Goal: Information Seeking & Learning: Check status

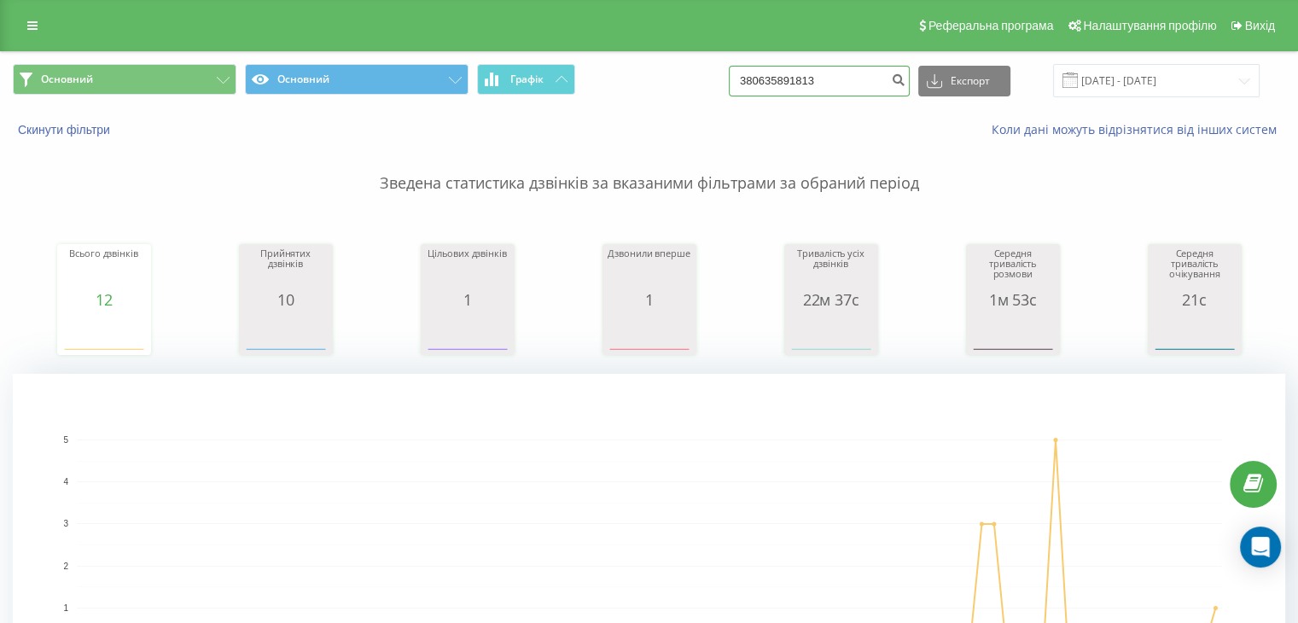
drag, startPoint x: 865, startPoint y: 76, endPoint x: 722, endPoint y: 71, distance: 142.6
click at [722, 71] on div "Основний Основний Графік 380635891813 Експорт .csv .xls .xlsx [DATE] - [DATE]" at bounding box center [649, 80] width 1273 height 33
click at [222, 76] on button "Основний" at bounding box center [125, 79] width 224 height 31
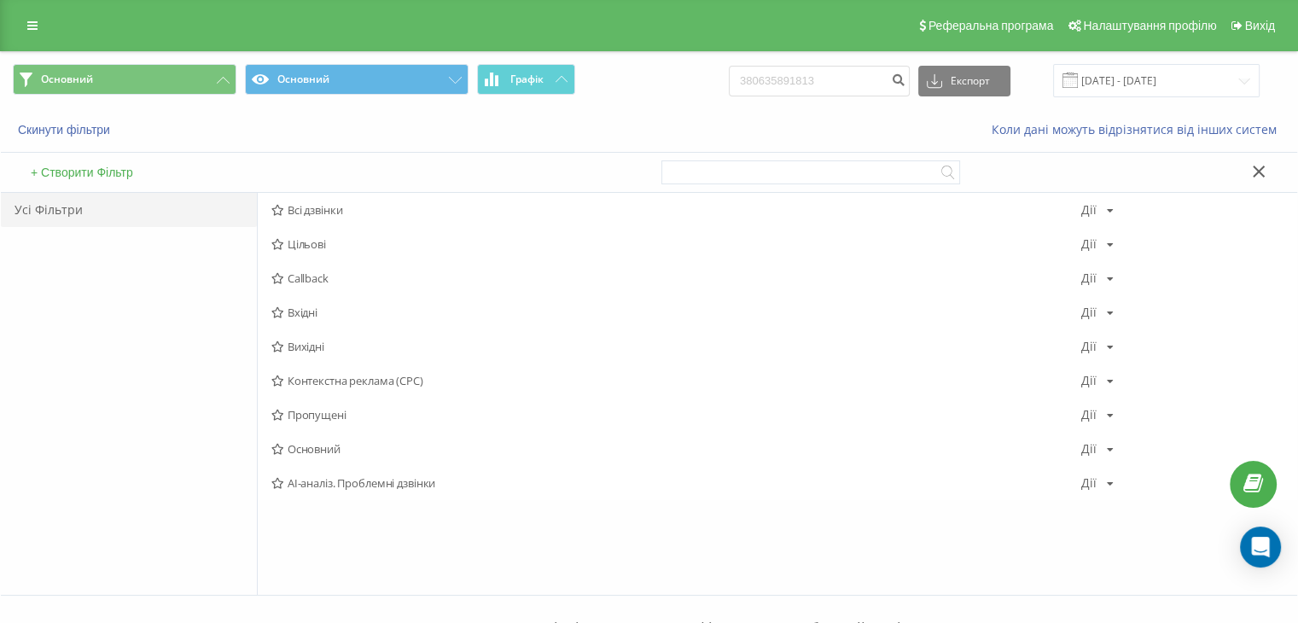
click at [300, 211] on span "Всі дзвінки" at bounding box center [676, 210] width 810 height 12
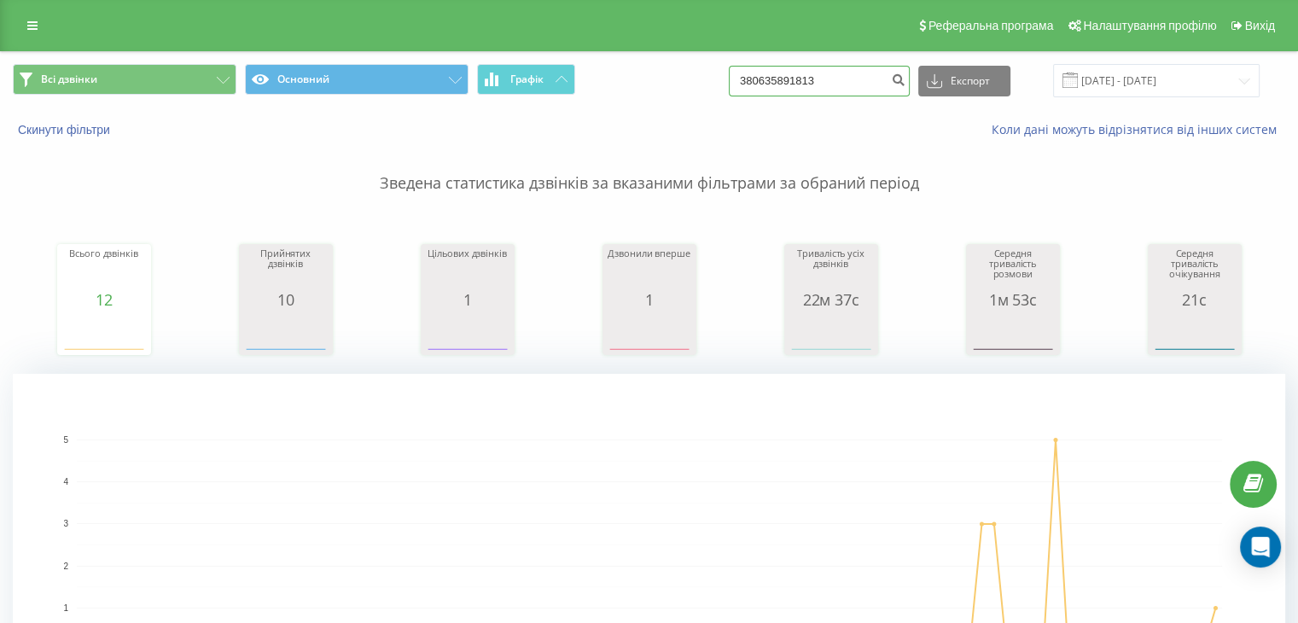
paste input "+380677407972"
type input "380677407972"
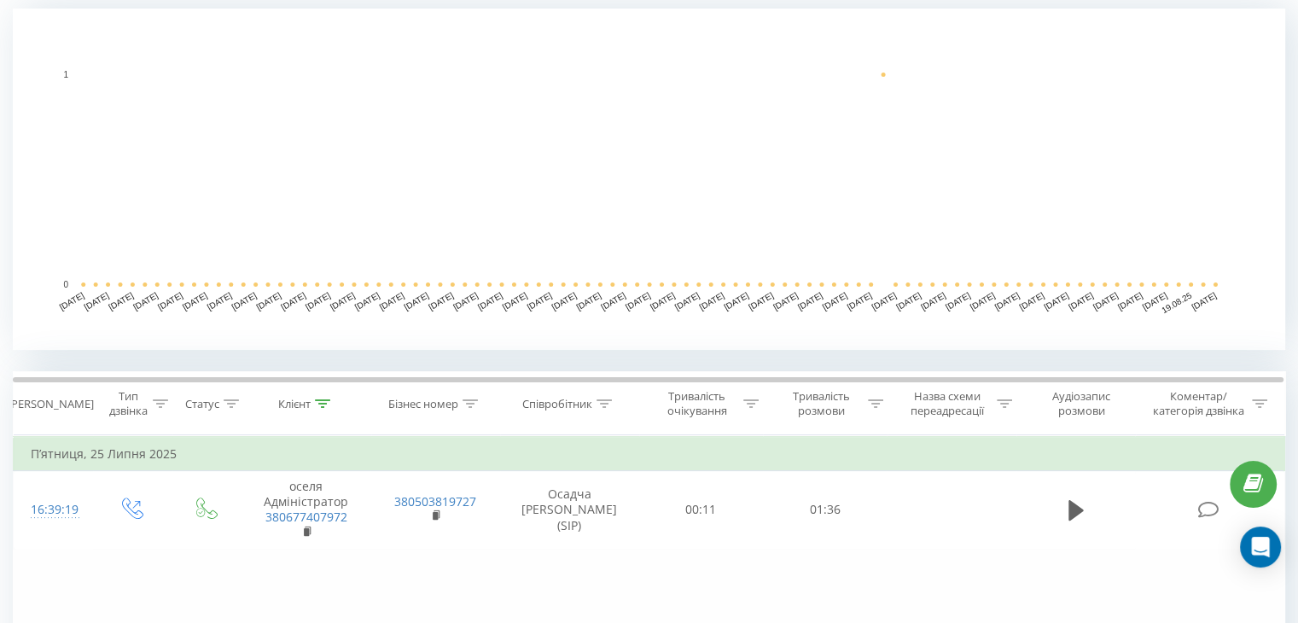
scroll to position [512, 0]
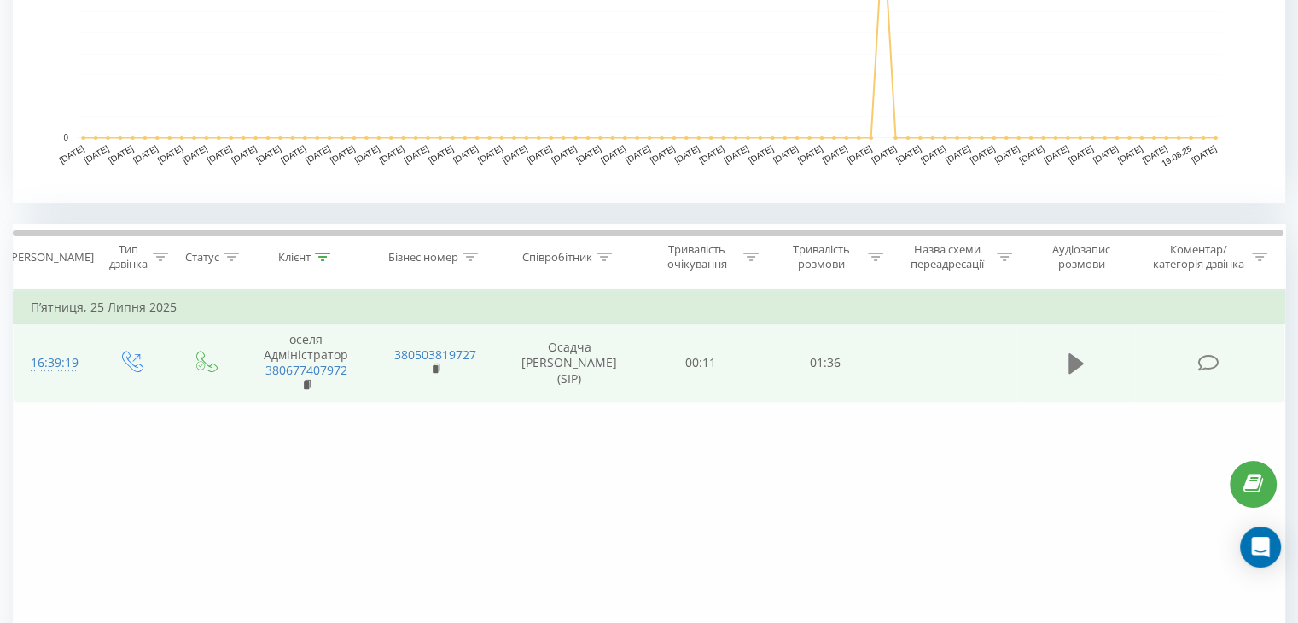
click at [1080, 362] on icon at bounding box center [1076, 363] width 15 height 20
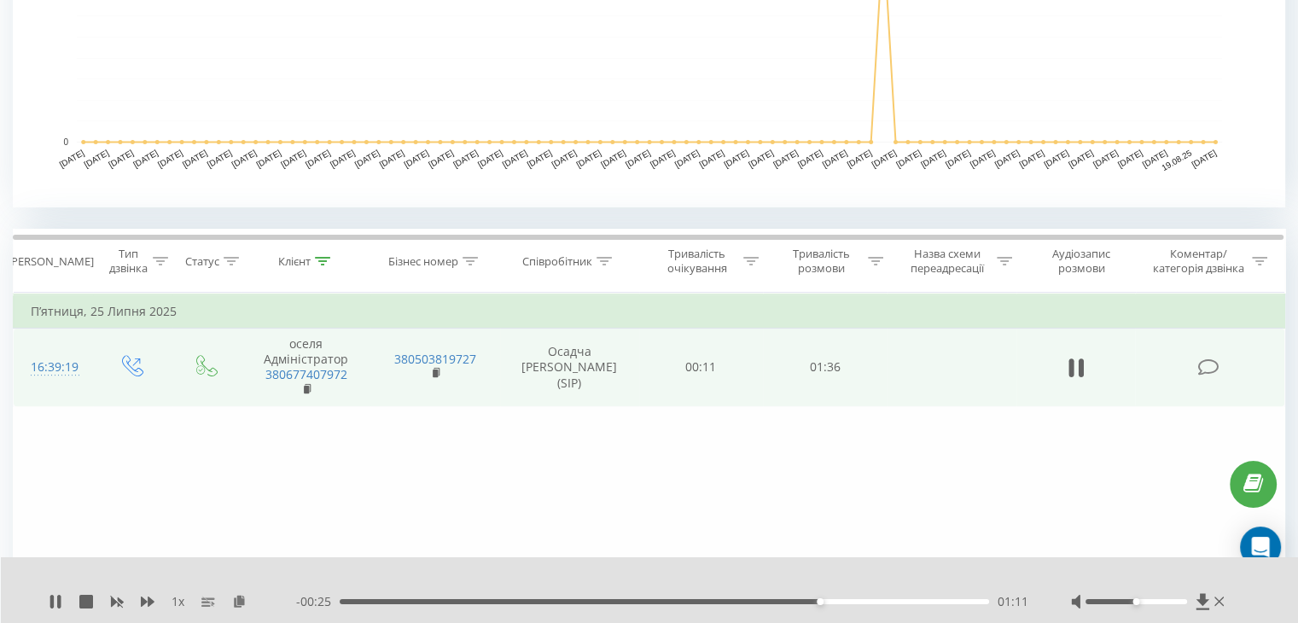
scroll to position [0, 0]
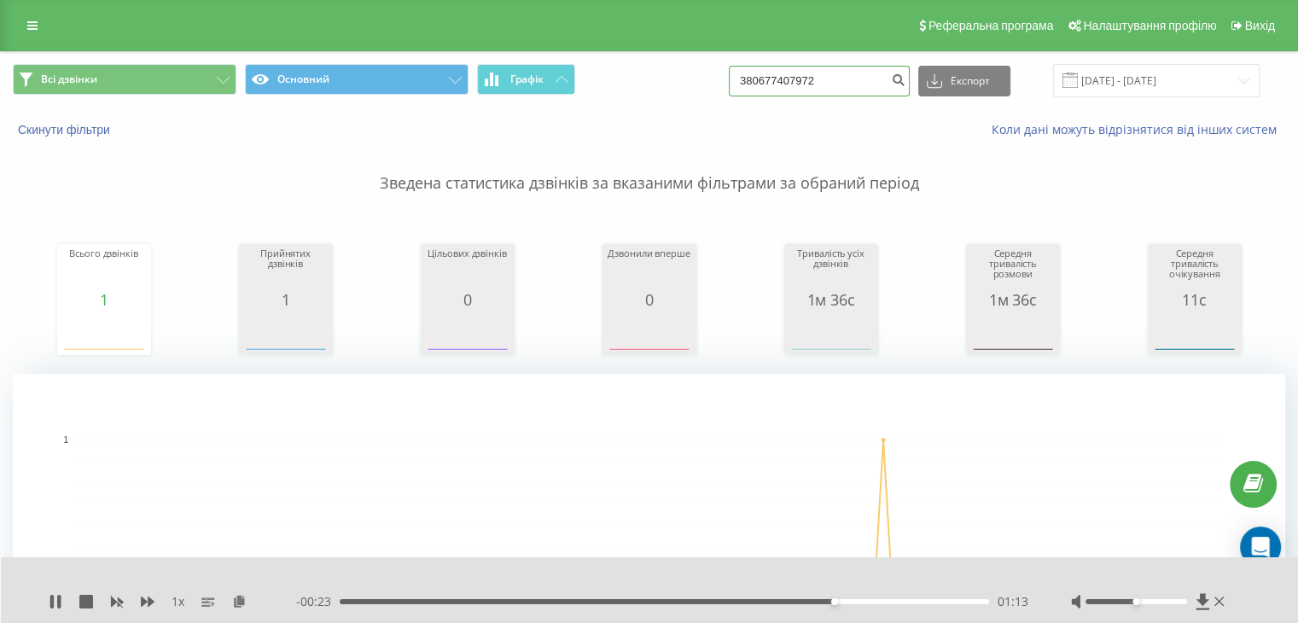
drag, startPoint x: 869, startPoint y: 80, endPoint x: 682, endPoint y: 78, distance: 186.9
click at [682, 78] on div "Всі дзвінки Основний Графік 380677407972 Експорт .csv .xls .xlsx 21.05.2025 - 2…" at bounding box center [649, 80] width 1273 height 33
paste input "0968514721"
type input "380968514721"
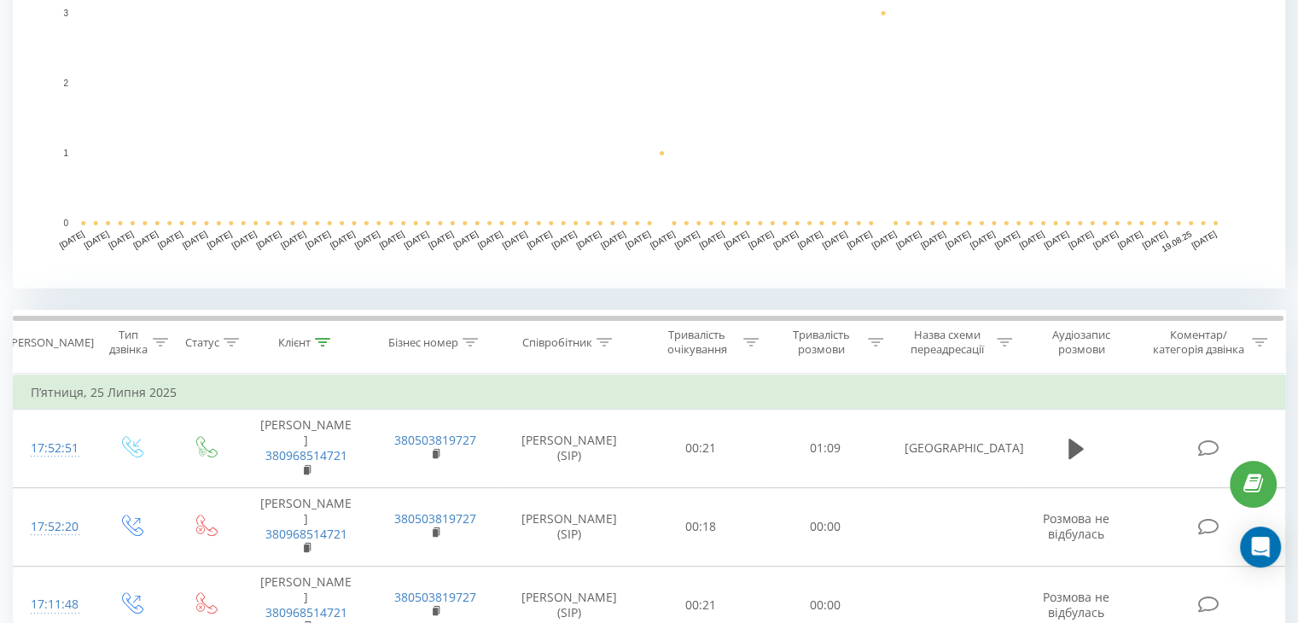
scroll to position [512, 0]
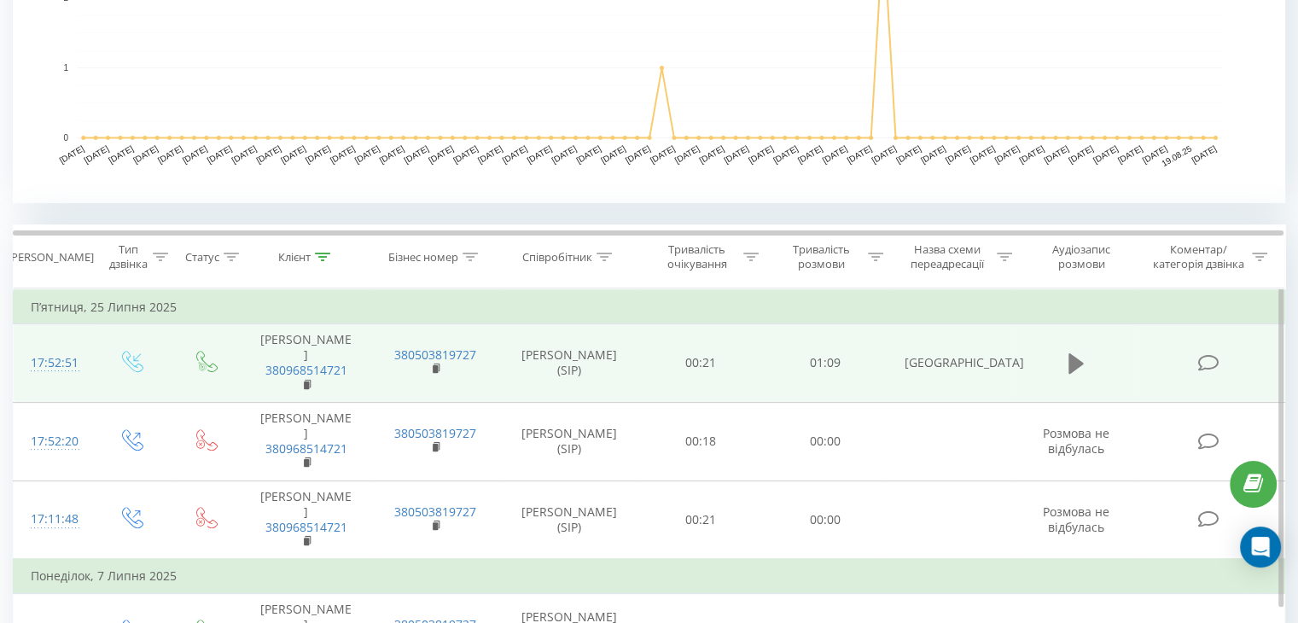
click at [1082, 352] on icon at bounding box center [1076, 364] width 15 height 24
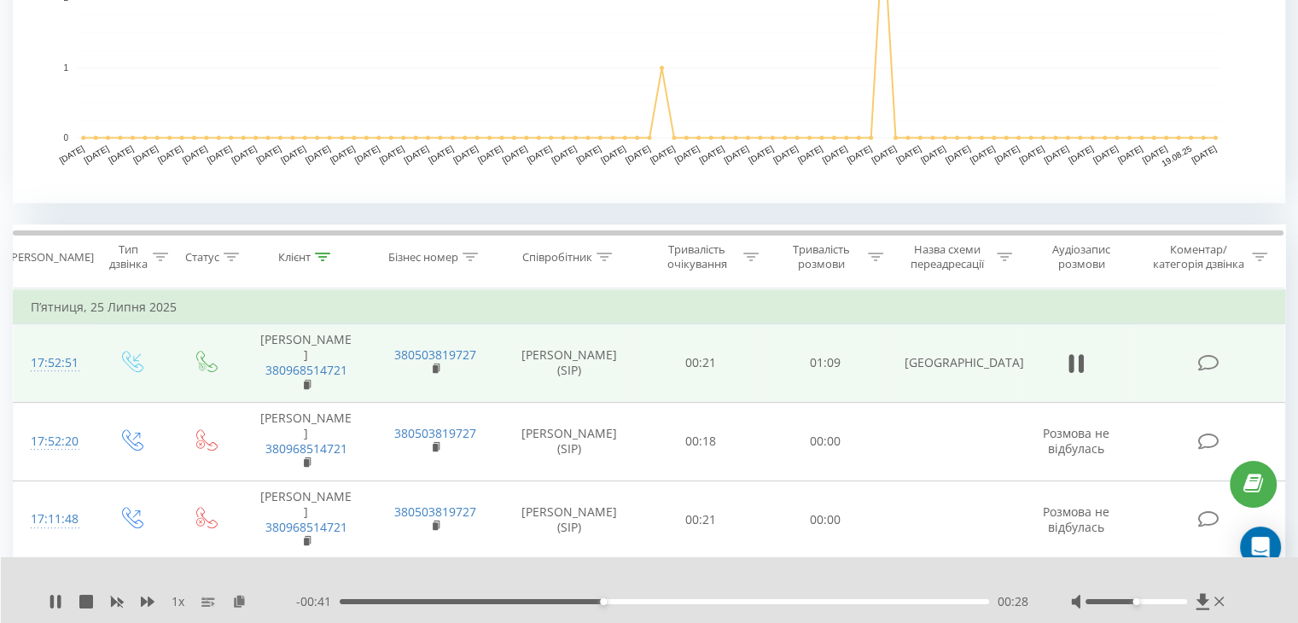
click at [31, 607] on div "1 x - 00:41 00:28 00:28" at bounding box center [650, 590] width 1298 height 66
click at [60, 595] on icon at bounding box center [58, 602] width 3 height 14
